Goal: Task Accomplishment & Management: Manage account settings

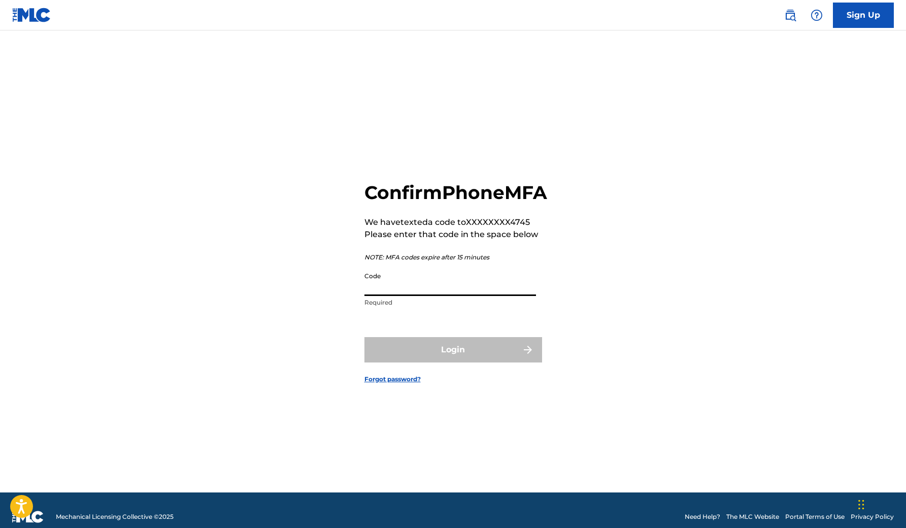
click at [424, 287] on input "Code" at bounding box center [450, 281] width 172 height 29
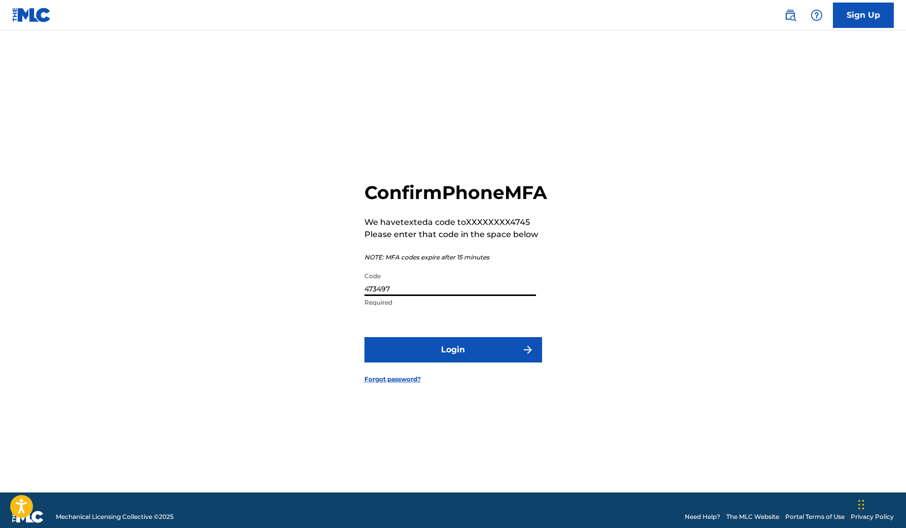
type input "473497"
click at [508, 362] on button "Login" at bounding box center [453, 349] width 178 height 25
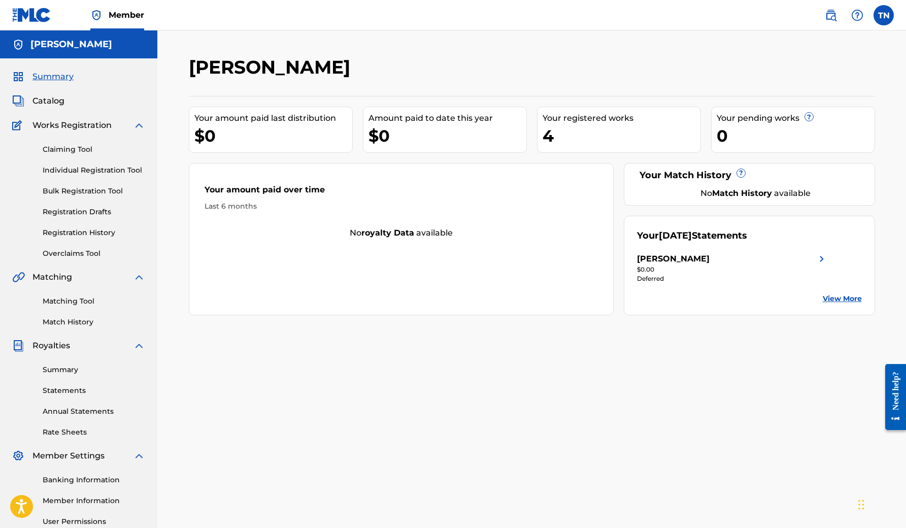
click at [882, 20] on label at bounding box center [883, 15] width 20 height 20
click at [883, 15] on input "TN [PERSON_NAME] [EMAIL_ADDRESS][DOMAIN_NAME] Notification Preferences Profile …" at bounding box center [883, 15] width 0 height 0
click at [706, 73] on div "[PERSON_NAME]" at bounding box center [453, 71] width 528 height 30
click at [64, 77] on span "Summary" at bounding box center [52, 77] width 41 height 12
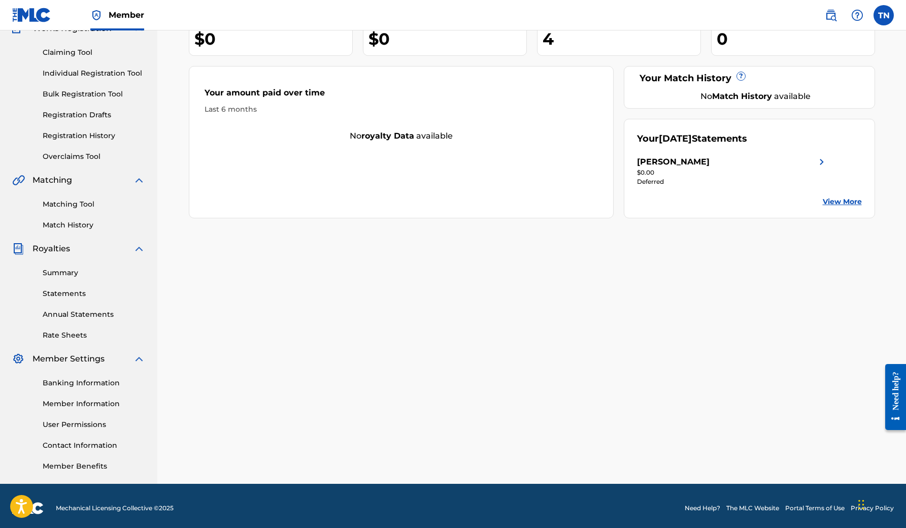
scroll to position [98, 0]
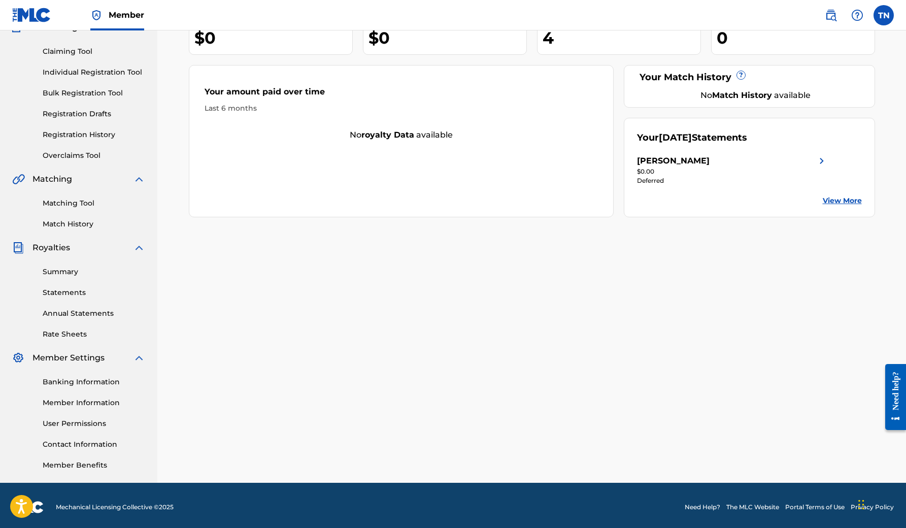
click at [82, 403] on link "Member Information" at bounding box center [94, 402] width 103 height 11
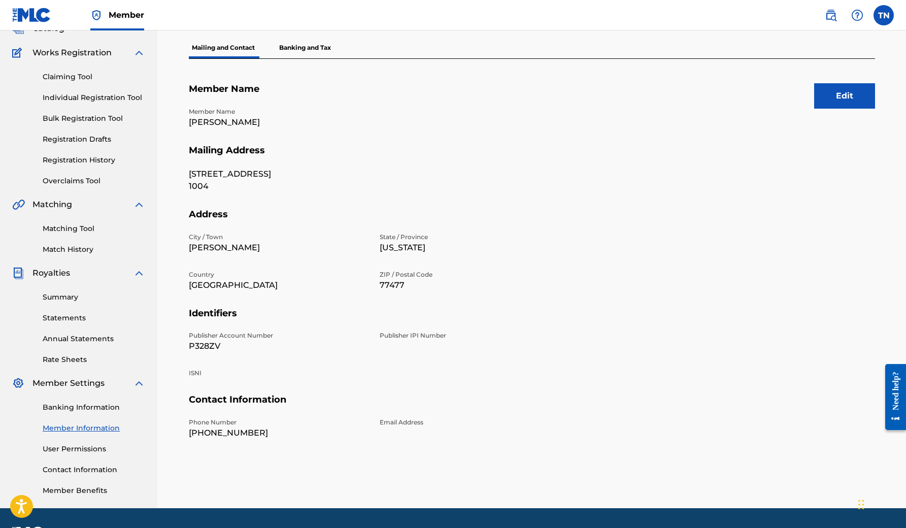
scroll to position [76, 0]
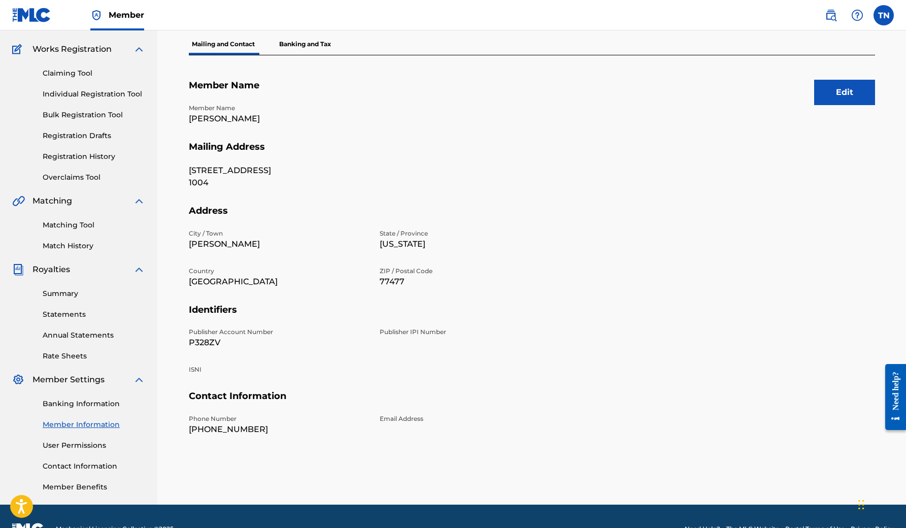
click at [101, 485] on link "Member Benefits" at bounding box center [94, 487] width 103 height 11
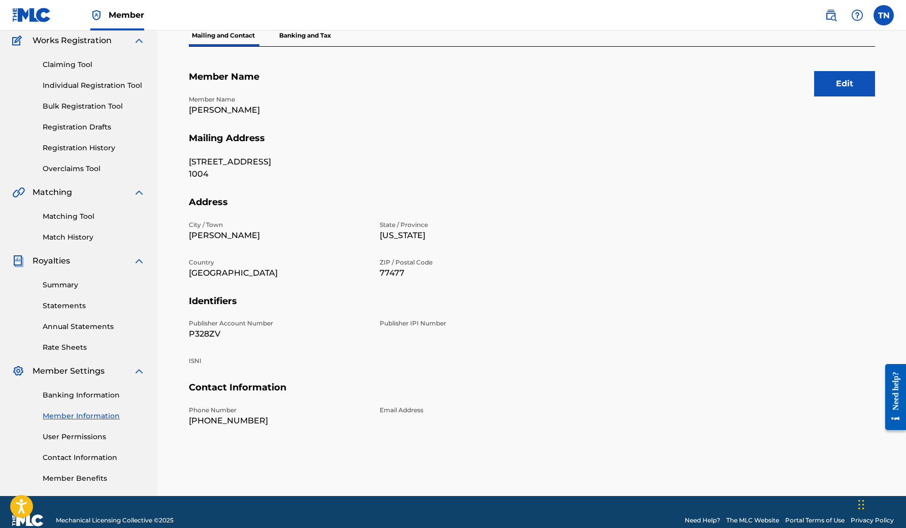
scroll to position [85, 0]
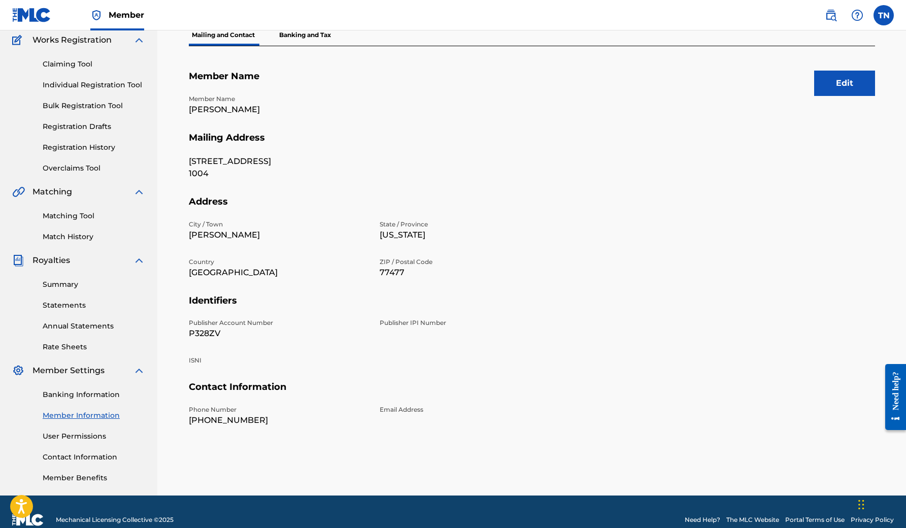
click at [69, 279] on div "Summary Statements Annual Statements Rate Sheets" at bounding box center [78, 309] width 133 height 86
click at [90, 454] on link "Contact Information" at bounding box center [94, 457] width 103 height 11
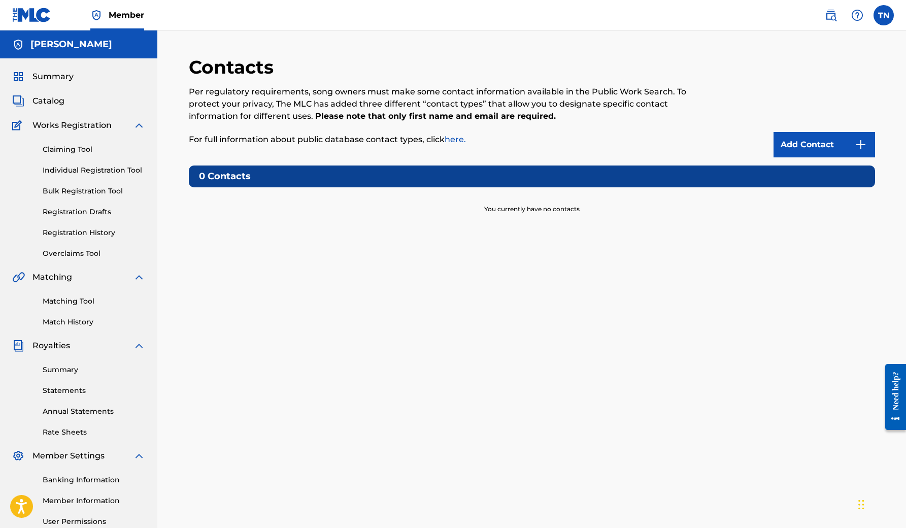
click at [46, 97] on span "Catalog" at bounding box center [48, 101] width 32 height 12
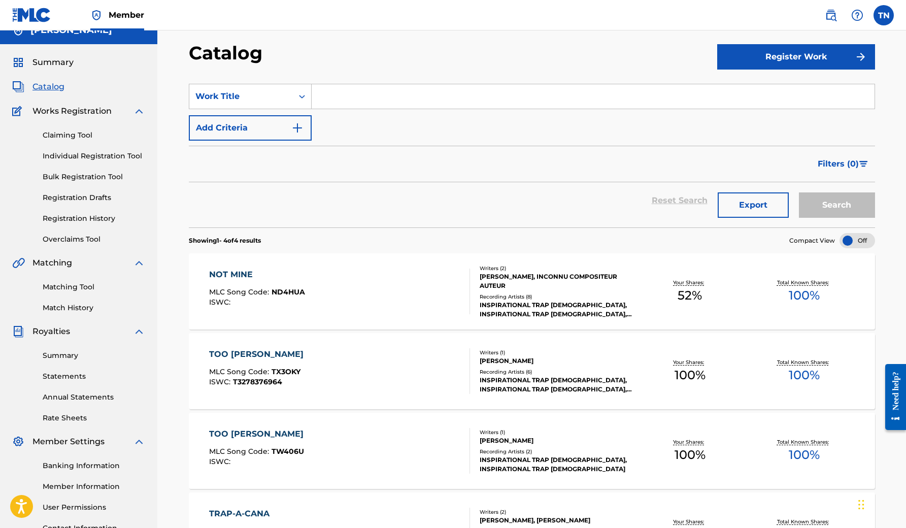
scroll to position [17, 0]
